Goal: Task Accomplishment & Management: Manage account settings

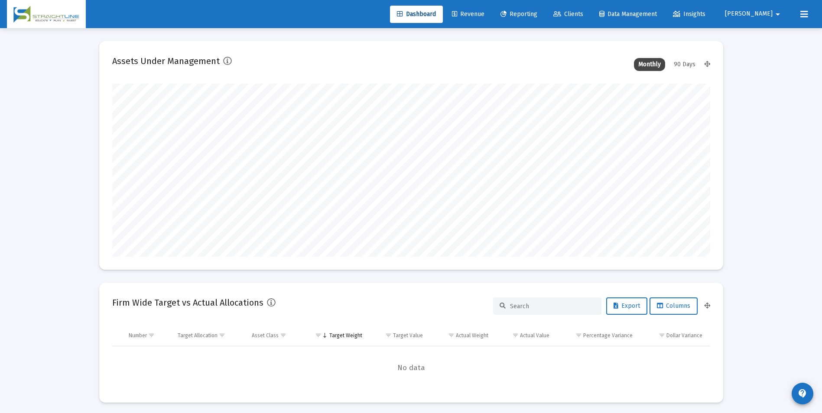
scroll to position [173, 322]
type input "[DATE]"
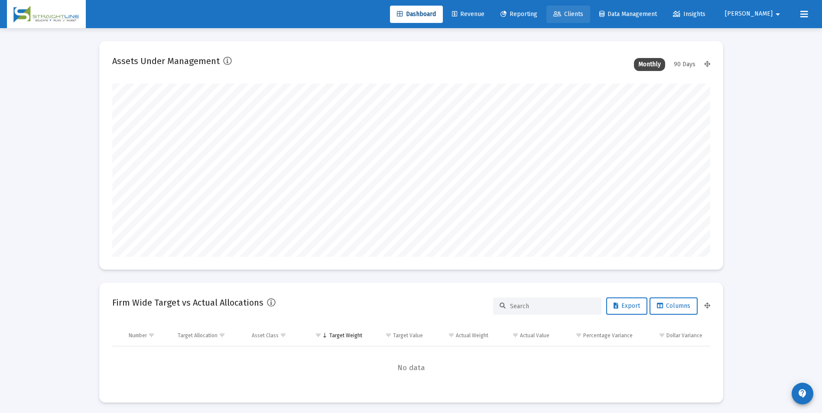
click at [590, 13] on link "Clients" at bounding box center [568, 14] width 44 height 17
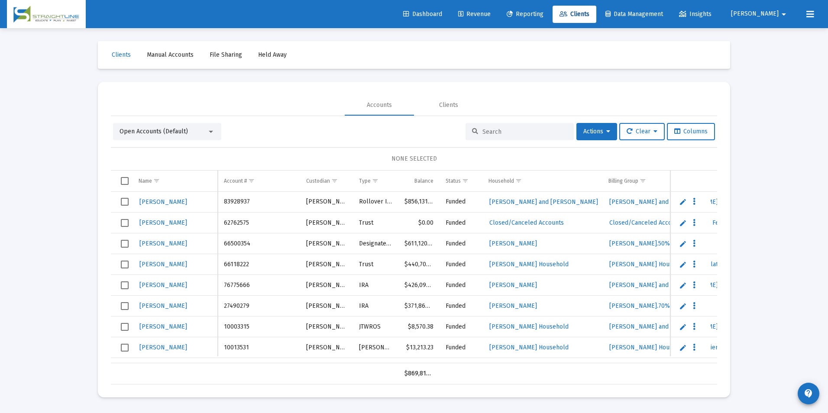
click at [494, 129] on input at bounding box center [524, 131] width 85 height 7
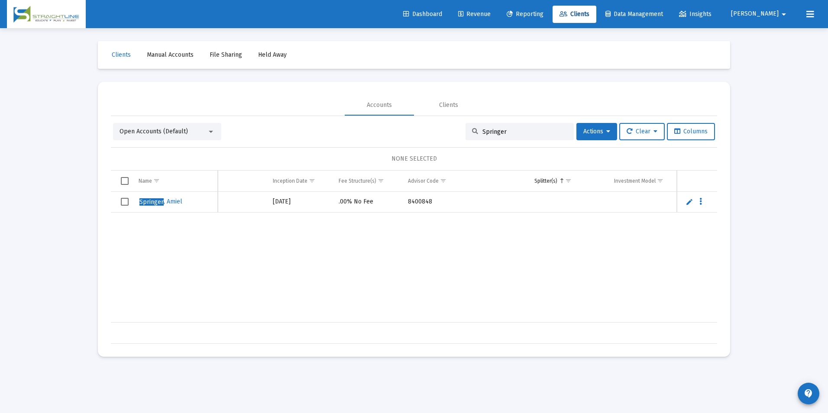
scroll to position [0, 335]
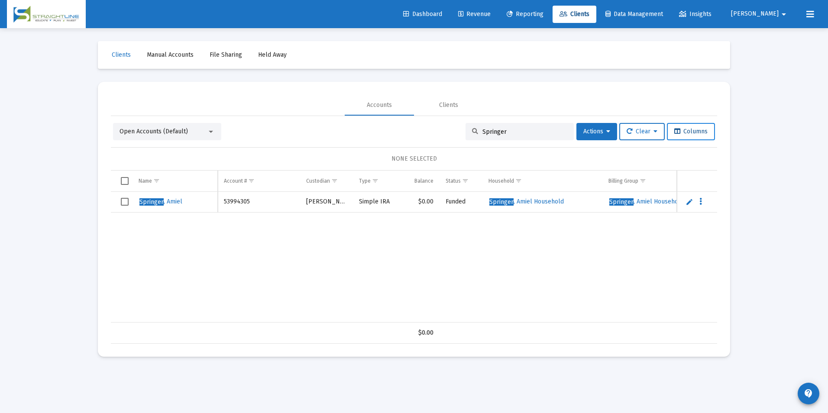
click at [681, 134] on span "Columns" at bounding box center [690, 131] width 33 height 7
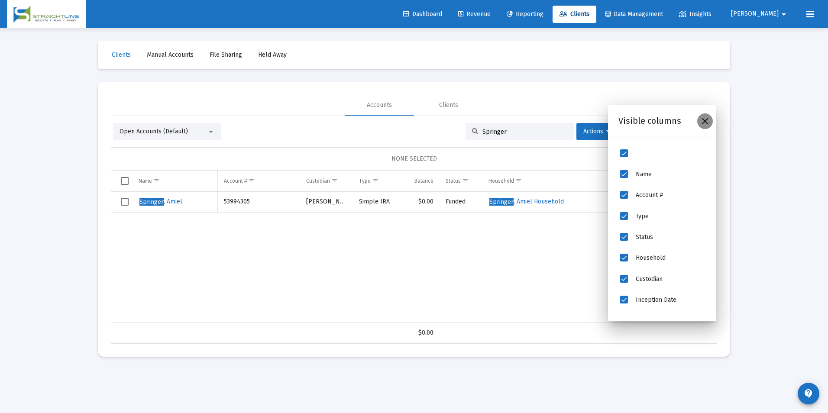
click at [702, 121] on icon "Close" at bounding box center [705, 121] width 10 height 10
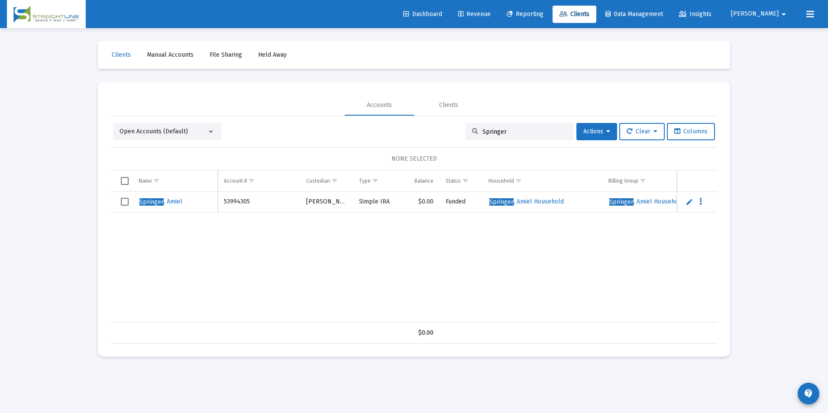
drag, startPoint x: 510, startPoint y: 132, endPoint x: 462, endPoint y: 144, distance: 49.2
click at [462, 144] on div "Open Accounts (Default) Springer Actions Clear Columns NONE SELECTED Name Name …" at bounding box center [414, 233] width 606 height 221
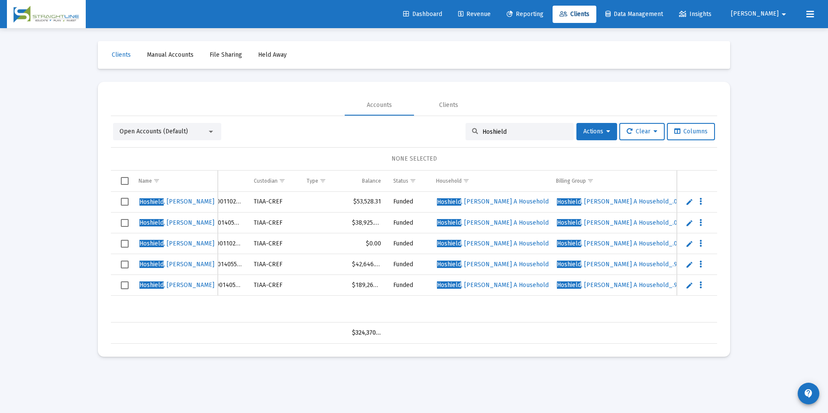
scroll to position [0, 19]
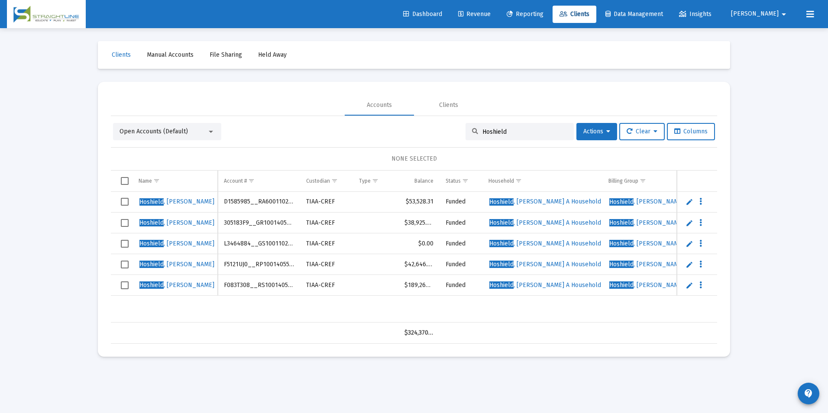
drag, startPoint x: 526, startPoint y: 133, endPoint x: 429, endPoint y: 113, distance: 98.7
click at [429, 113] on mat-tab-group "Accounts Clients Open Accounts (Default) Hoshield Actions Clear Columns NONE SE…" at bounding box center [414, 219] width 606 height 249
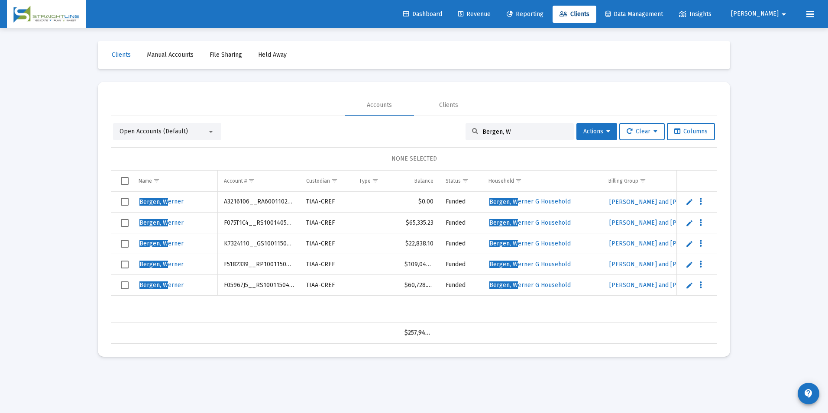
drag, startPoint x: 502, startPoint y: 131, endPoint x: 437, endPoint y: 147, distance: 67.7
click at [437, 147] on div "Open Accounts (Default) [GEOGRAPHIC_DATA], [GEOGRAPHIC_DATA] Actions Clear Colu…" at bounding box center [414, 233] width 606 height 221
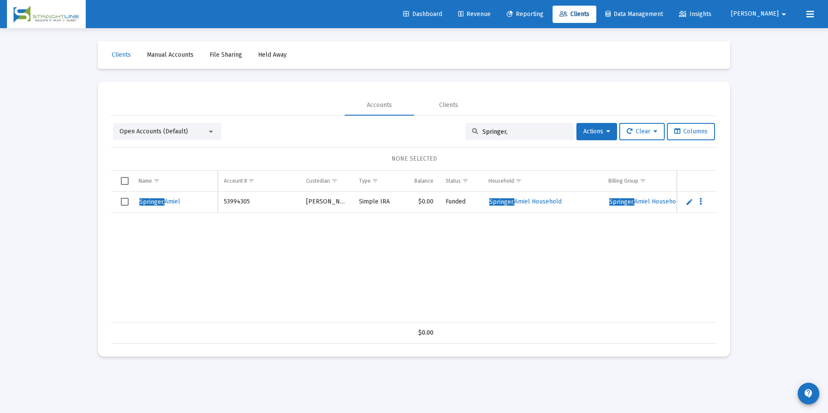
type input "Springer,"
click at [123, 201] on span "Select row" at bounding box center [125, 202] width 8 height 8
click at [587, 128] on span "Actions" at bounding box center [596, 131] width 27 height 7
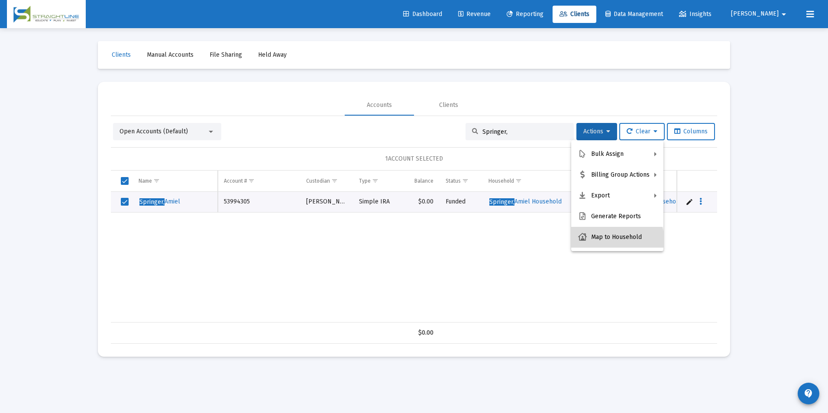
click at [604, 242] on button "Map to Household" at bounding box center [617, 237] width 92 height 21
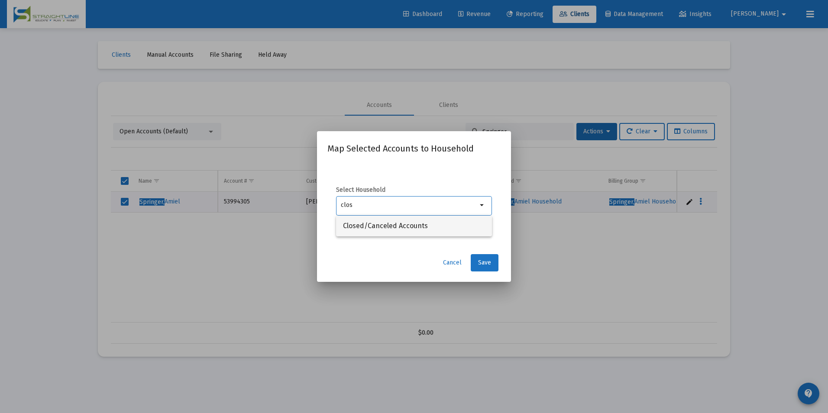
click at [417, 231] on span "Closed/Canceled Accounts" at bounding box center [414, 226] width 142 height 21
type input "Closed/Canceled Accounts"
click at [490, 263] on span "Save" at bounding box center [484, 262] width 13 height 7
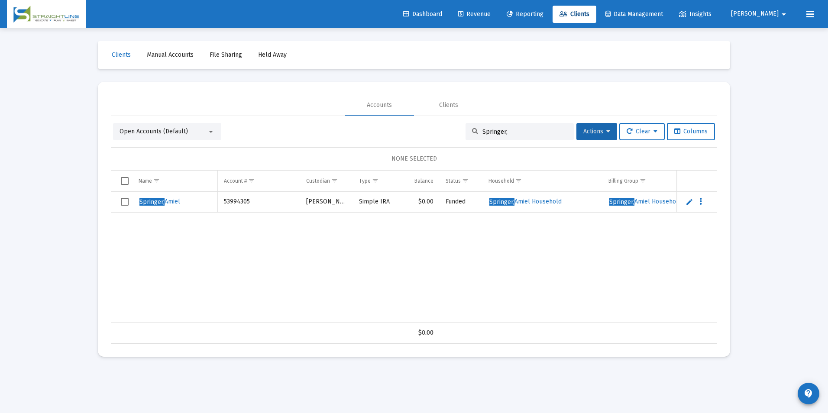
click at [125, 203] on span "Select row" at bounding box center [125, 202] width 8 height 8
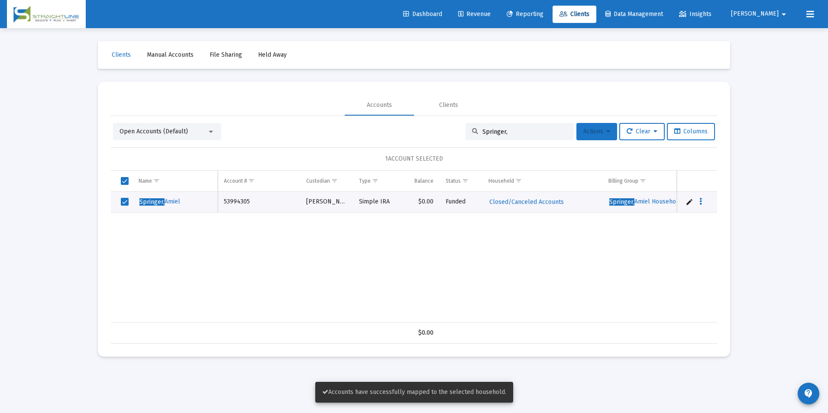
click at [589, 136] on button "Actions" at bounding box center [596, 131] width 41 height 17
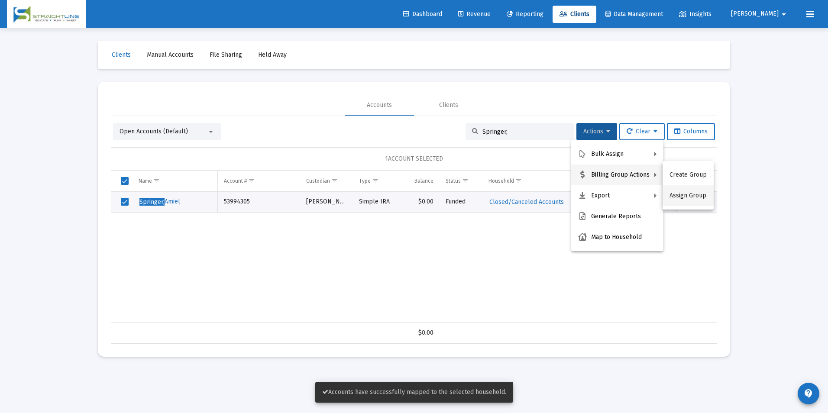
click at [682, 191] on button "Assign Group" at bounding box center [688, 195] width 51 height 21
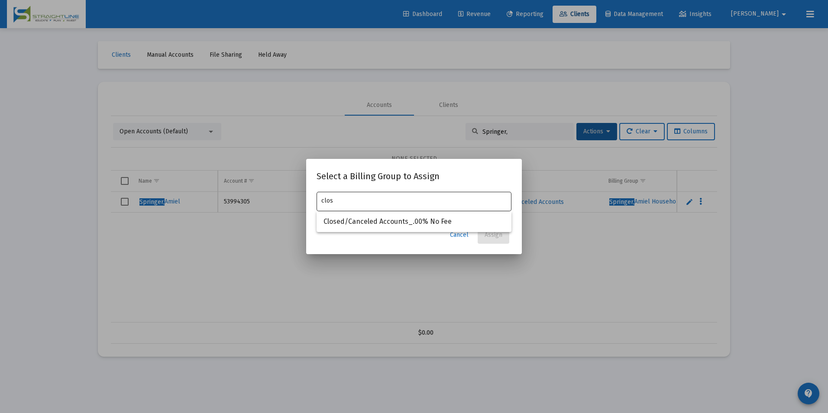
click at [463, 210] on div "clos" at bounding box center [414, 200] width 186 height 21
click at [458, 217] on span "Closed/Canceled Accounts_.00% No Fee" at bounding box center [413, 221] width 181 height 21
type input "Closed/Canceled Accounts_.00% No Fee"
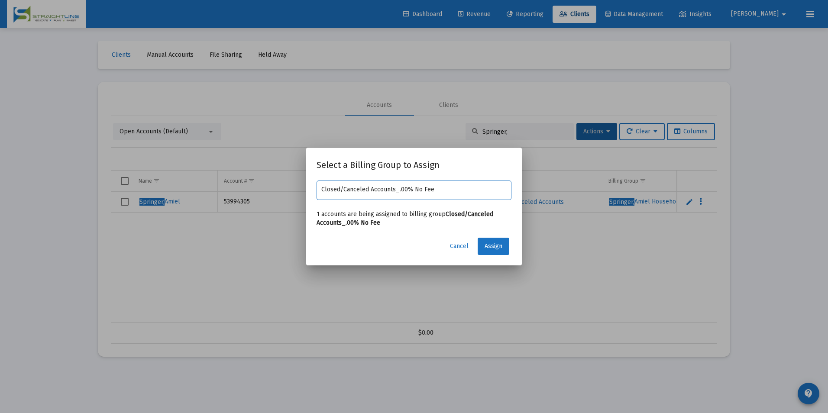
click at [510, 246] on app-atlas-submit-button "Assign" at bounding box center [495, 246] width 34 height 17
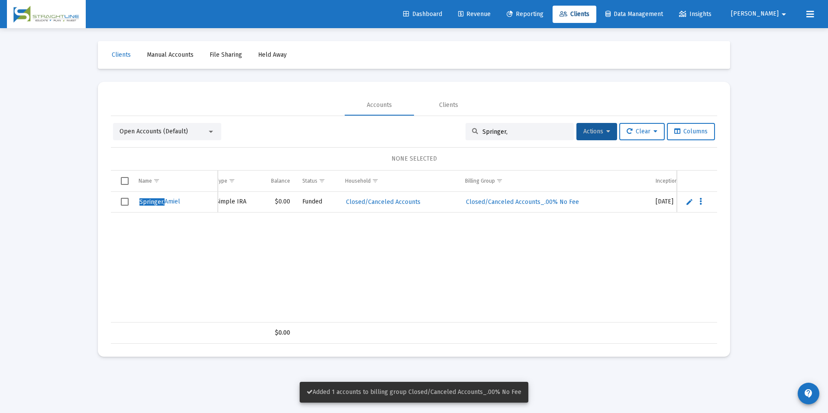
scroll to position [0, 197]
